Goal: Task Accomplishment & Management: Use online tool/utility

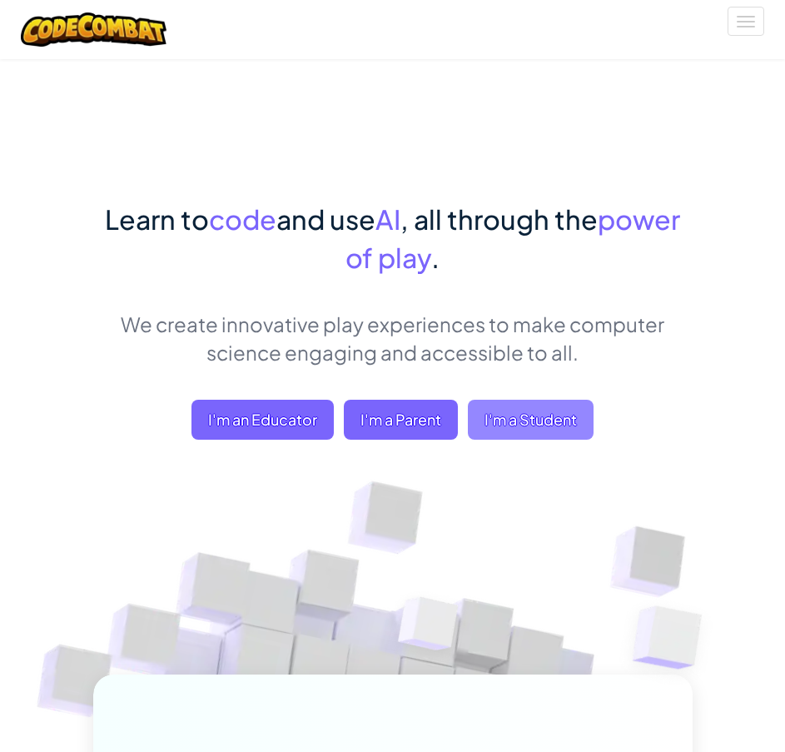
click at [517, 428] on span "I'm a Student" at bounding box center [531, 420] width 126 height 40
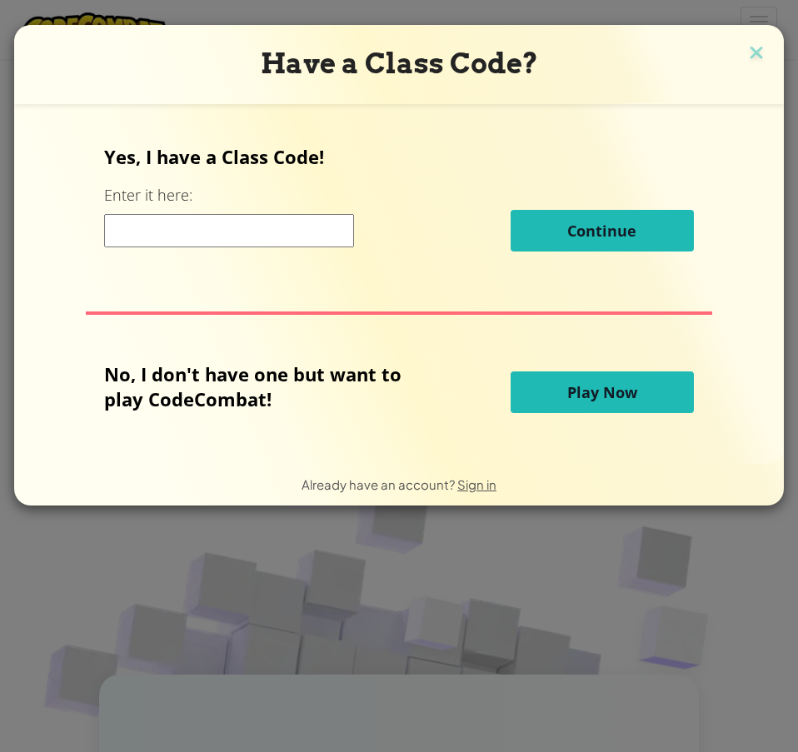
click at [559, 404] on button "Play Now" at bounding box center [601, 392] width 183 height 42
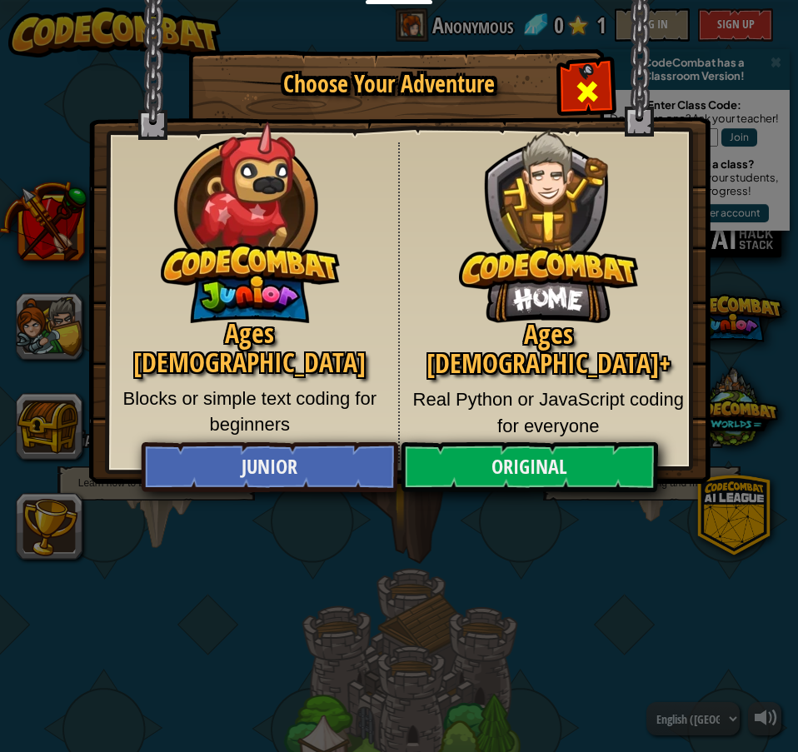
click at [604, 91] on div "Close modal" at bounding box center [586, 89] width 52 height 52
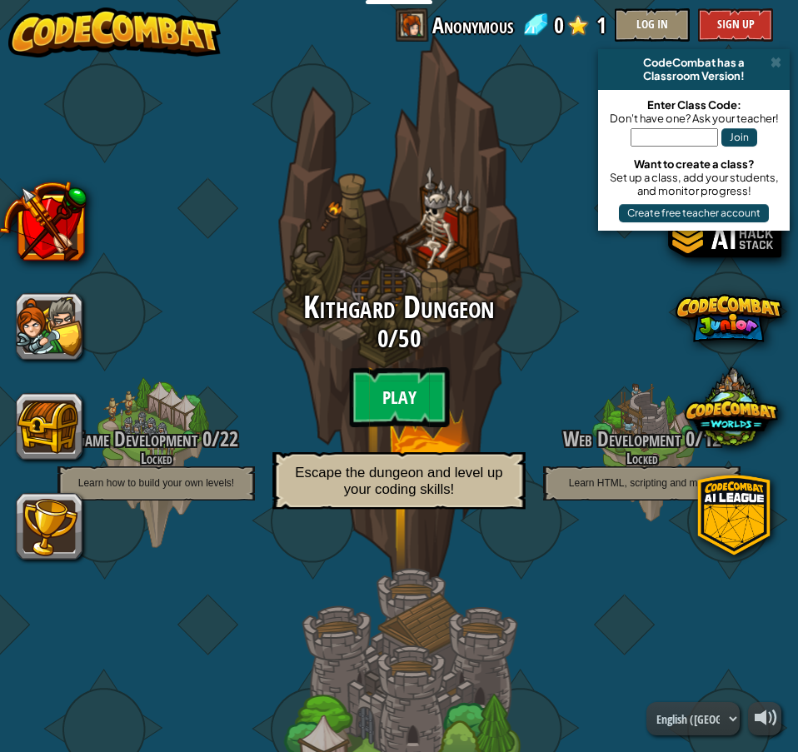
click at [385, 402] on btn "Play" at bounding box center [399, 397] width 100 height 60
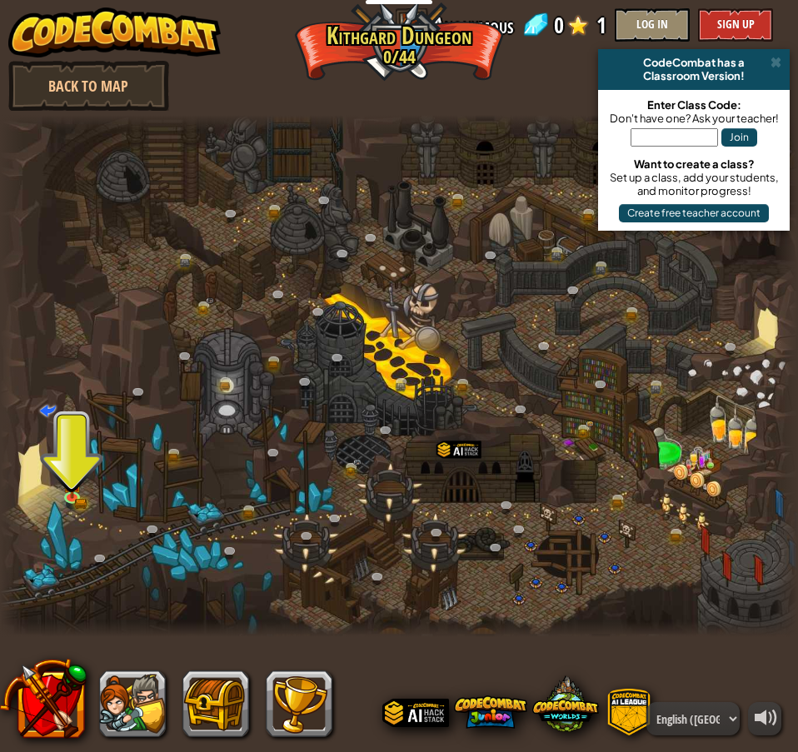
click at [47, 507] on div at bounding box center [399, 375] width 798 height 521
click at [83, 492] on link at bounding box center [74, 497] width 33 height 33
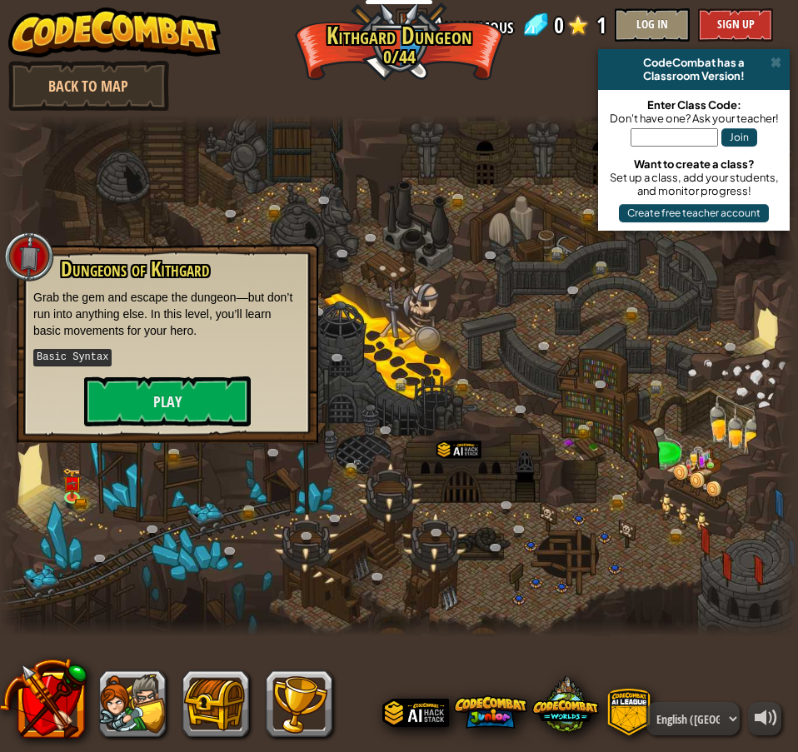
click at [128, 366] on p "Basic Syntax" at bounding box center [167, 357] width 268 height 21
click at [127, 400] on button "Play" at bounding box center [167, 401] width 167 height 50
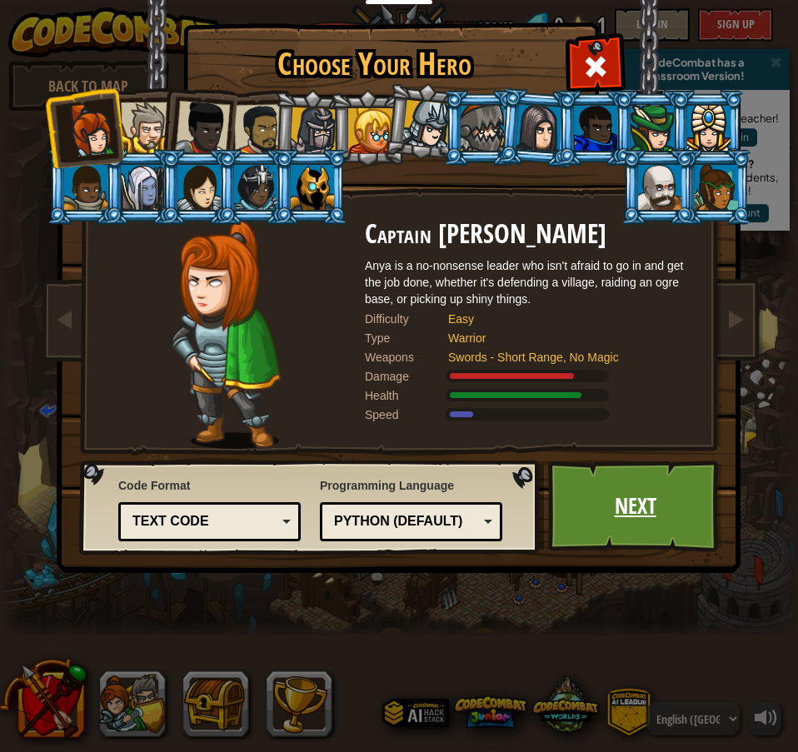
click at [619, 544] on link "Next" at bounding box center [635, 506] width 174 height 92
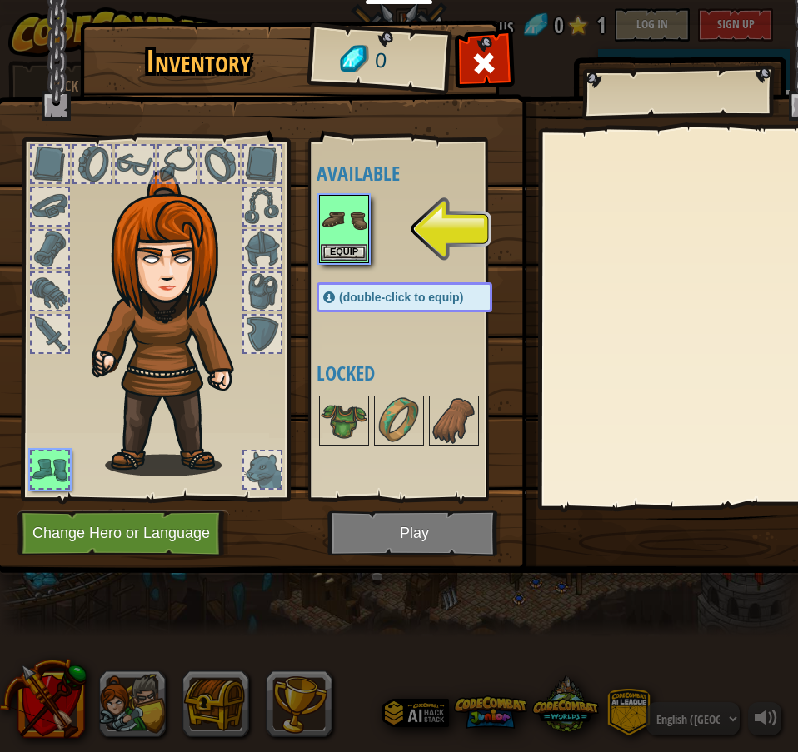
click at [370, 525] on img at bounding box center [417, 270] width 847 height 604
click at [346, 218] on div "Inventory 0 Available Equip (double-click to equip) Locked Equip Unequip Subscr…" at bounding box center [399, 376] width 798 height 752
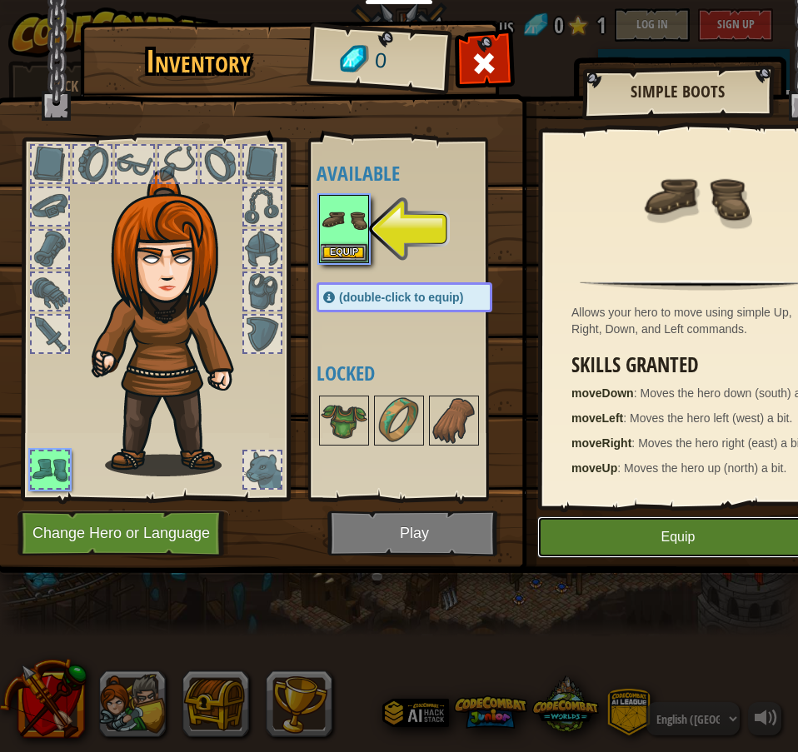
click at [598, 540] on button "Equip" at bounding box center [677, 537] width 281 height 42
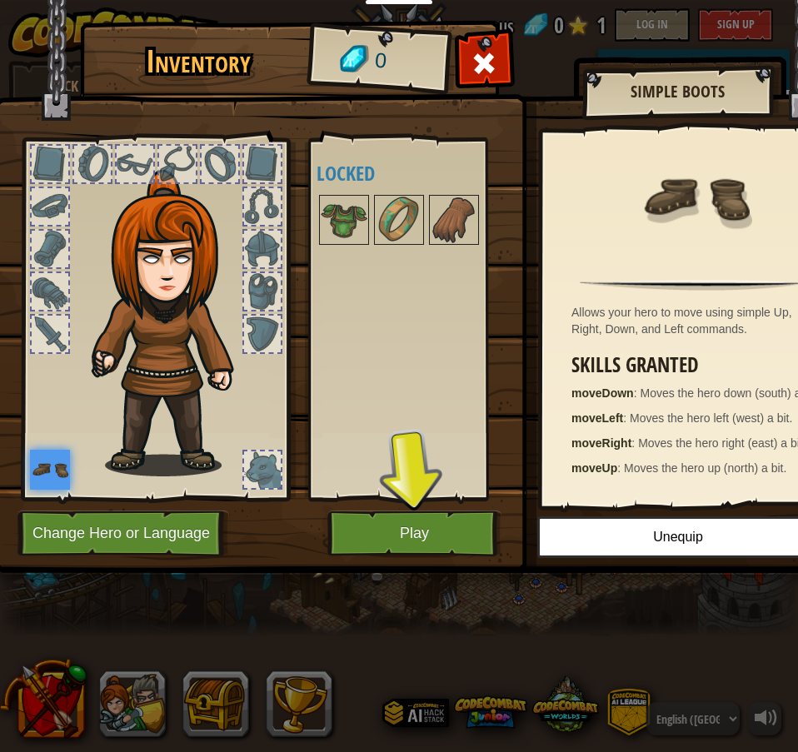
click at [458, 561] on img at bounding box center [417, 270] width 847 height 604
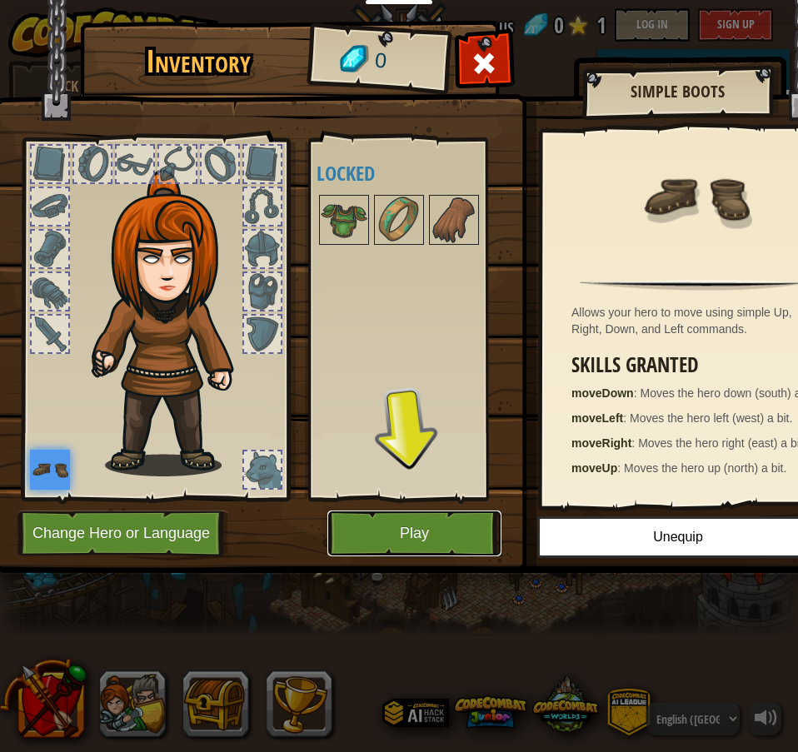
click at [442, 529] on button "Play" at bounding box center [414, 533] width 174 height 46
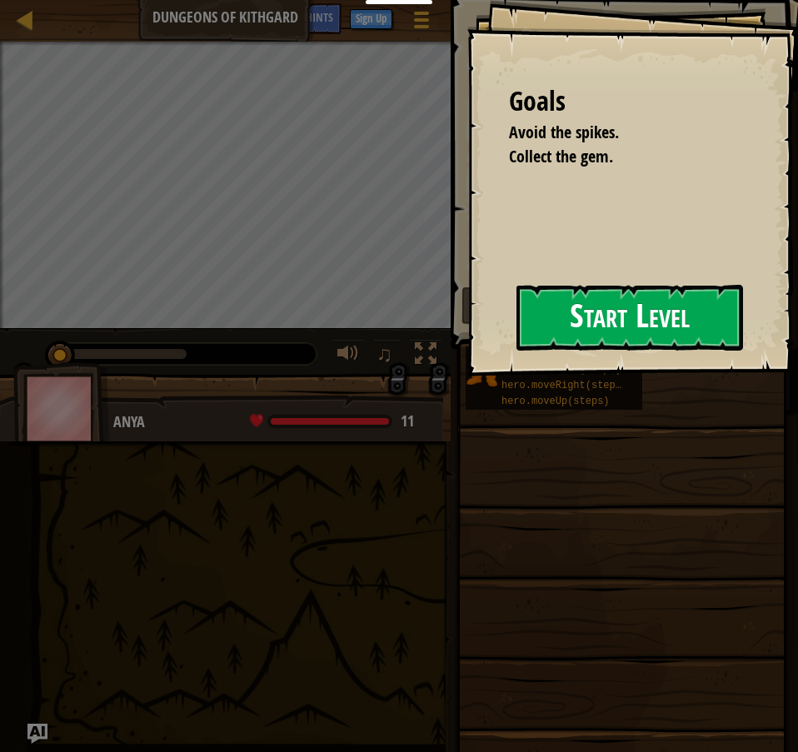
click at [541, 351] on button "Start Level" at bounding box center [629, 318] width 226 height 66
